Goal: Information Seeking & Learning: Learn about a topic

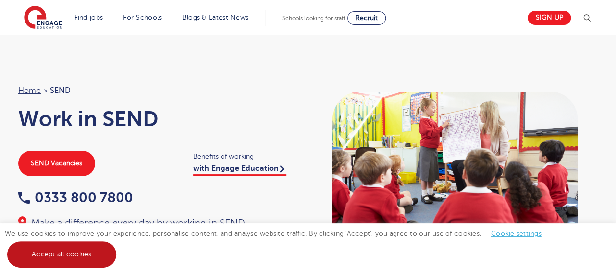
click at [83, 256] on link "Accept all cookies" at bounding box center [61, 254] width 109 height 26
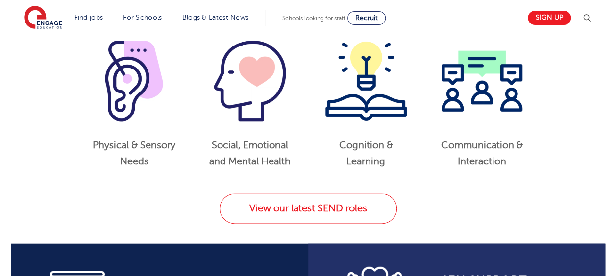
scroll to position [529, 0]
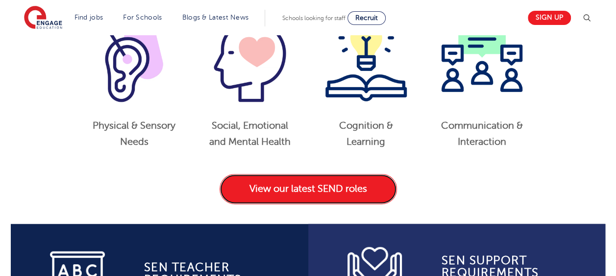
click at [327, 182] on link "View our latest SEND roles" at bounding box center [307, 189] width 177 height 30
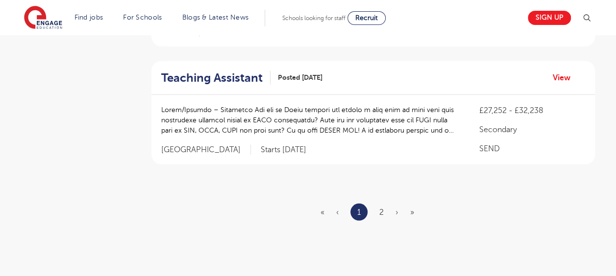
scroll to position [1254, 0]
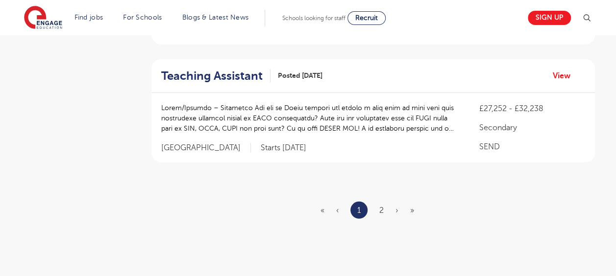
click at [375, 202] on ul "« ‹ 1 2 › »" at bounding box center [372, 210] width 105 height 17
click at [381, 206] on link "2" at bounding box center [381, 210] width 4 height 9
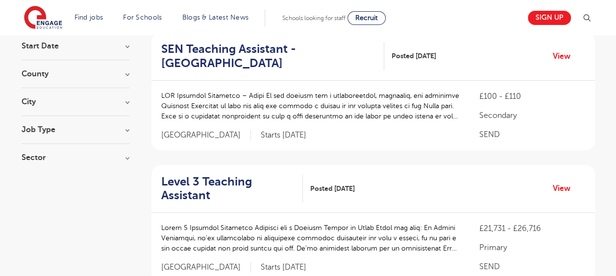
scroll to position [176, 0]
